Goal: Communication & Community: Connect with others

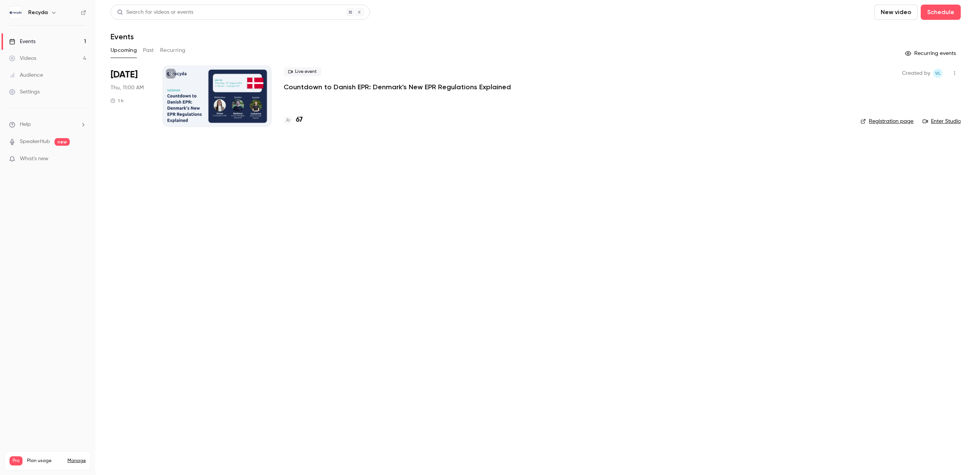
click at [330, 85] on p "Countdown to Danish EPR: Denmark's New EPR Regulations Explained" at bounding box center [397, 86] width 227 height 9
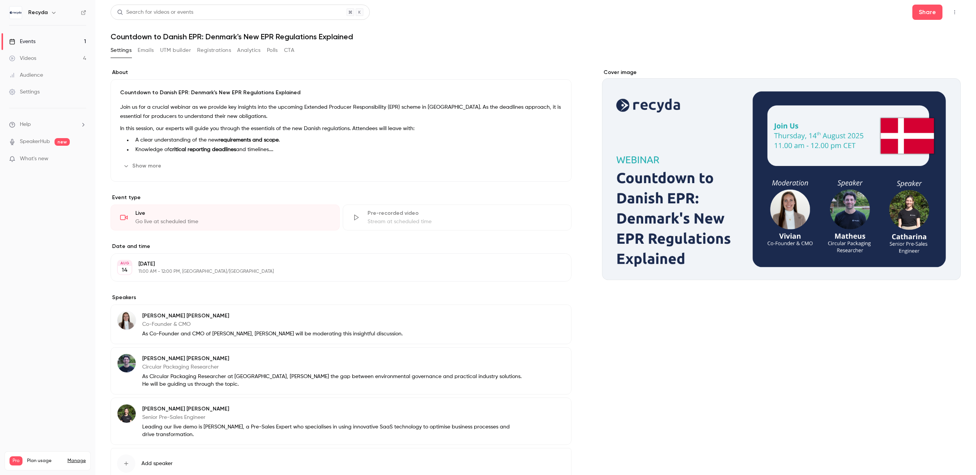
click at [222, 51] on button "Registrations" at bounding box center [214, 50] width 34 height 12
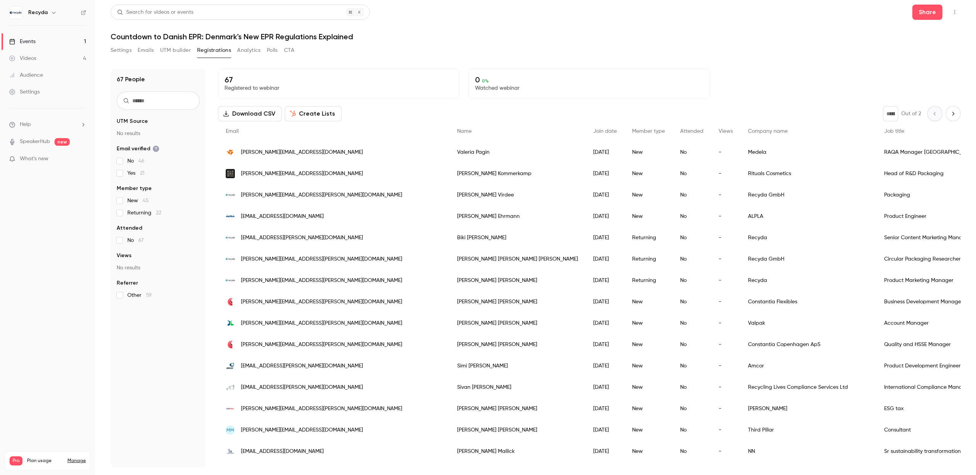
click at [76, 58] on link "Videos 4" at bounding box center [47, 58] width 95 height 17
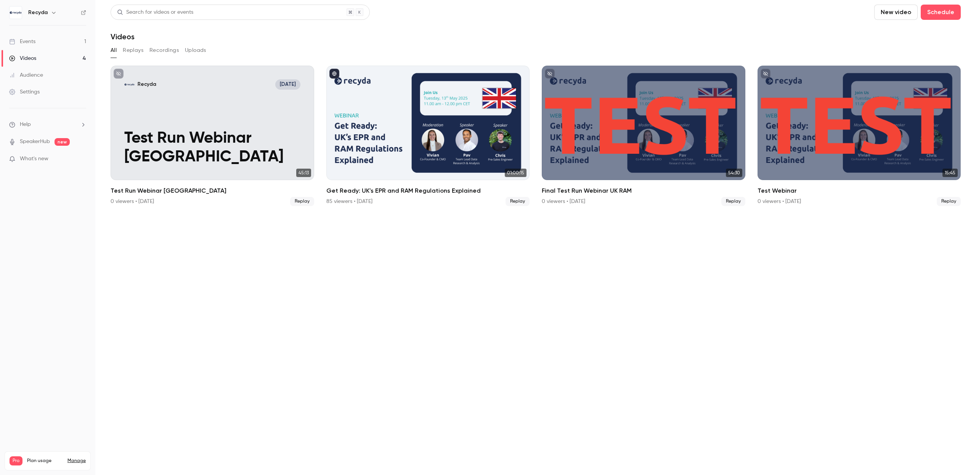
click at [73, 47] on link "Events 1" at bounding box center [47, 41] width 95 height 17
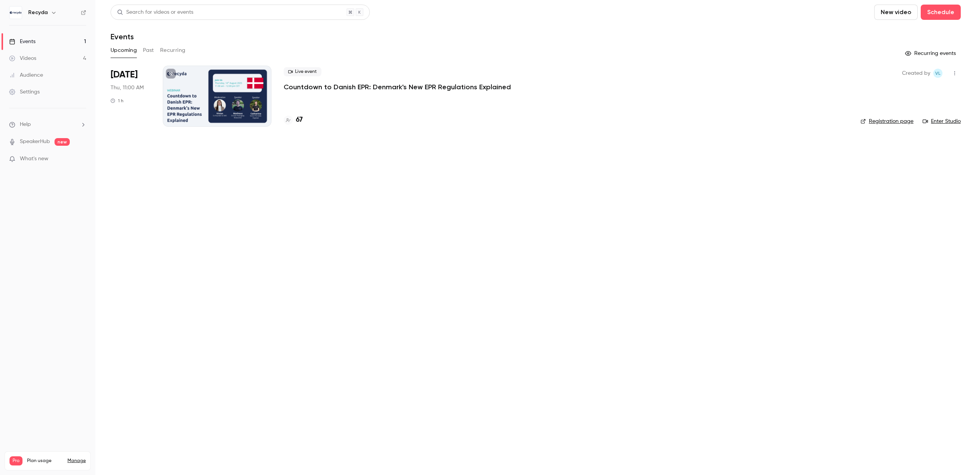
click at [342, 86] on p "Countdown to Danish EPR: Denmark's New EPR Regulations Explained" at bounding box center [397, 86] width 227 height 9
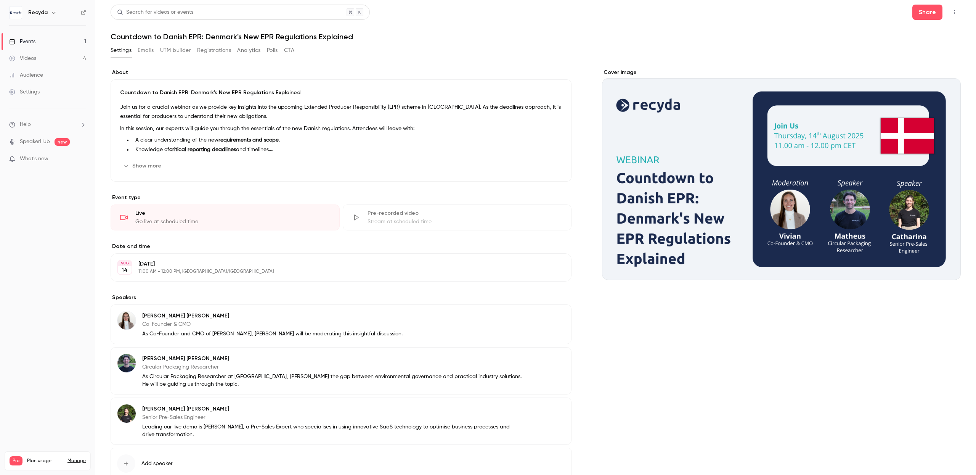
click at [958, 14] on icon "button" at bounding box center [955, 12] width 6 height 5
click at [916, 50] on div "Enter Studio" at bounding box center [926, 52] width 58 height 8
click at [954, 14] on icon "button" at bounding box center [955, 12] width 6 height 5
click at [927, 72] on div "Invite to Studio" at bounding box center [926, 72] width 58 height 8
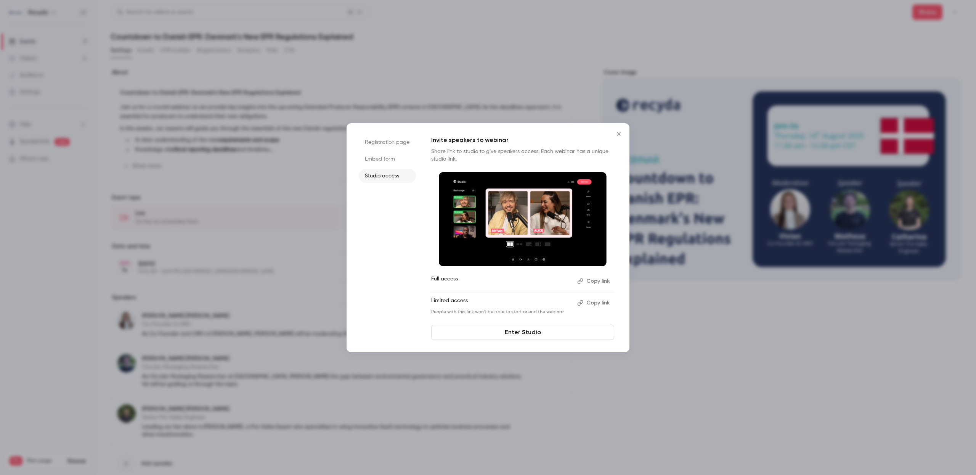
click at [597, 280] on button "Copy link" at bounding box center [594, 281] width 40 height 12
click at [619, 133] on icon "Close" at bounding box center [618, 134] width 9 height 6
